Goal: Obtain resource: Download file/media

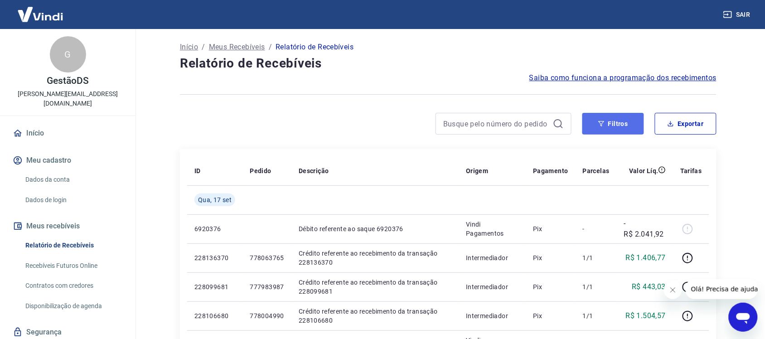
click at [608, 130] on button "Filtros" at bounding box center [614, 124] width 62 height 22
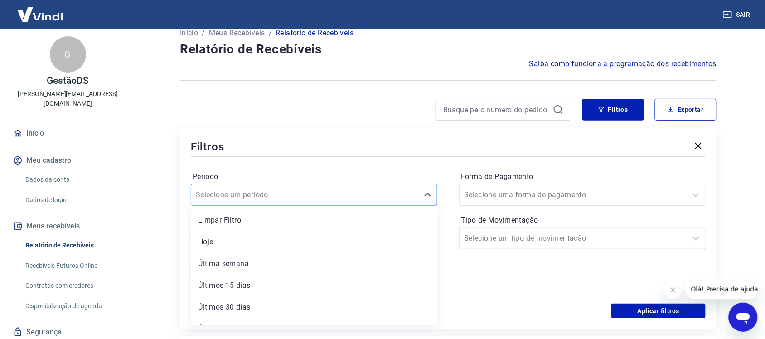
click at [237, 206] on div "option Limpar Filtro focused, 1 of 7. 7 results available. Use Up and Down to c…" at bounding box center [314, 195] width 247 height 22
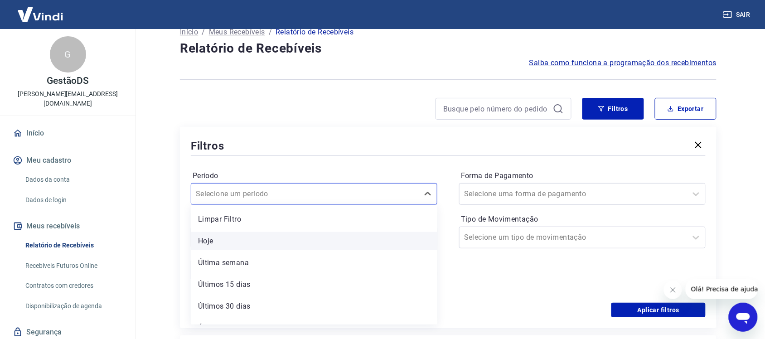
scroll to position [16, 0]
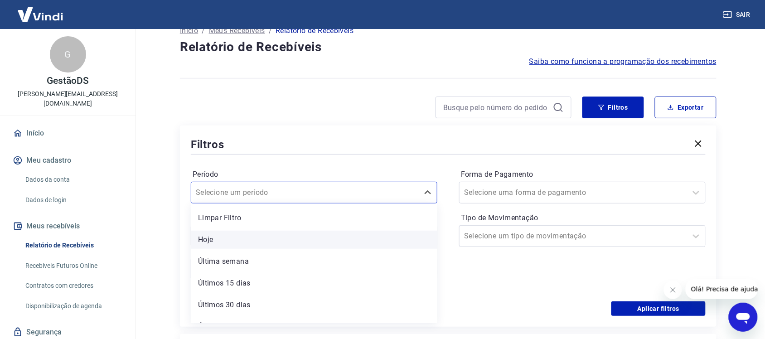
drag, startPoint x: 220, startPoint y: 241, endPoint x: 490, endPoint y: 202, distance: 272.2
click at [220, 241] on div "Hoje" at bounding box center [314, 240] width 247 height 18
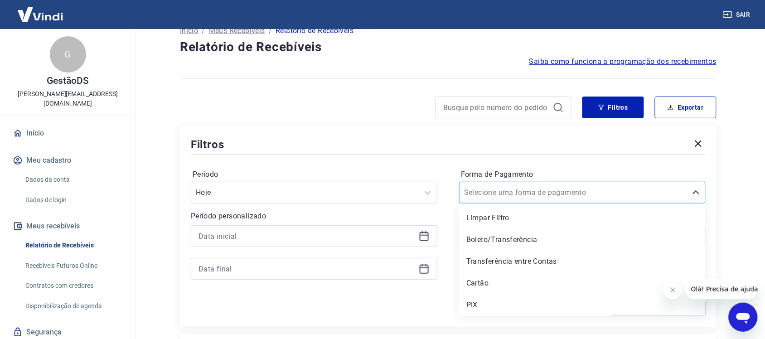
click at [492, 196] on input "Forma de Pagamento" at bounding box center [510, 192] width 92 height 11
click at [471, 307] on div "PIX" at bounding box center [582, 305] width 247 height 18
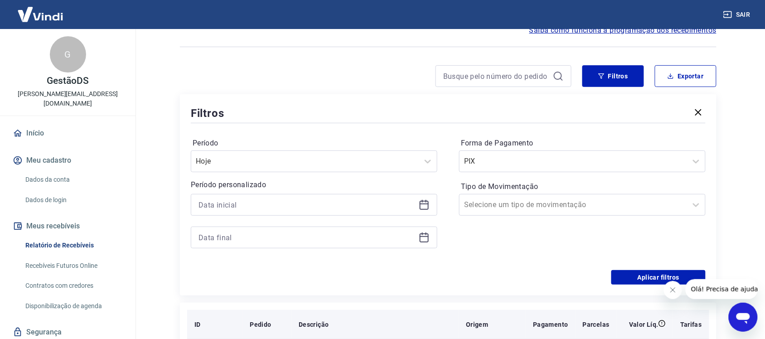
scroll to position [73, 0]
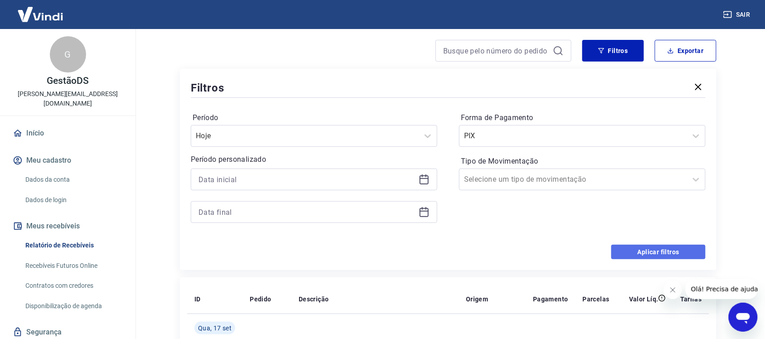
click at [622, 250] on button "Aplicar filtros" at bounding box center [659, 252] width 94 height 15
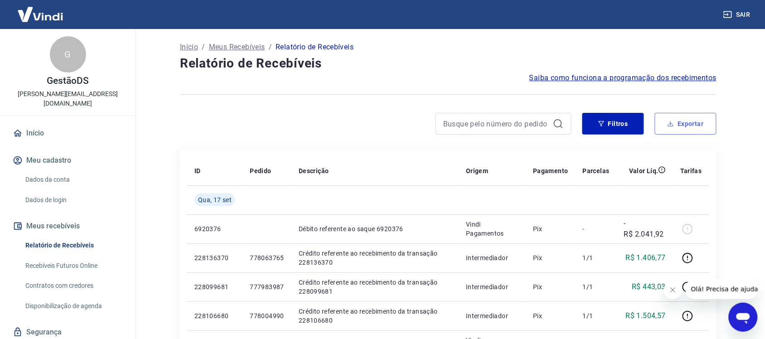
click at [685, 119] on button "Exportar" at bounding box center [686, 124] width 62 height 22
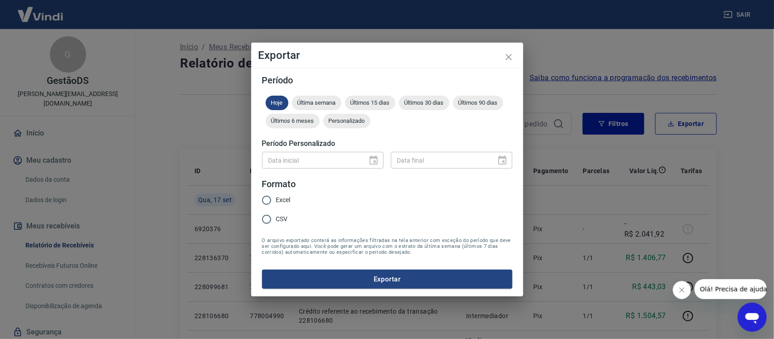
click at [269, 200] on input "Excel" at bounding box center [266, 200] width 19 height 19
radio input "true"
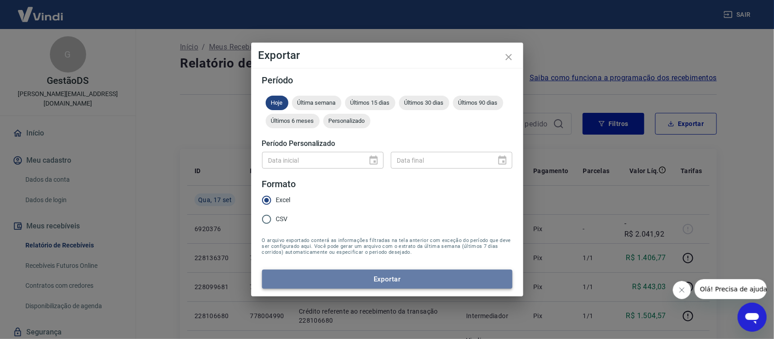
click at [336, 281] on button "Exportar" at bounding box center [387, 279] width 250 height 19
